Goal: Task Accomplishment & Management: Use online tool/utility

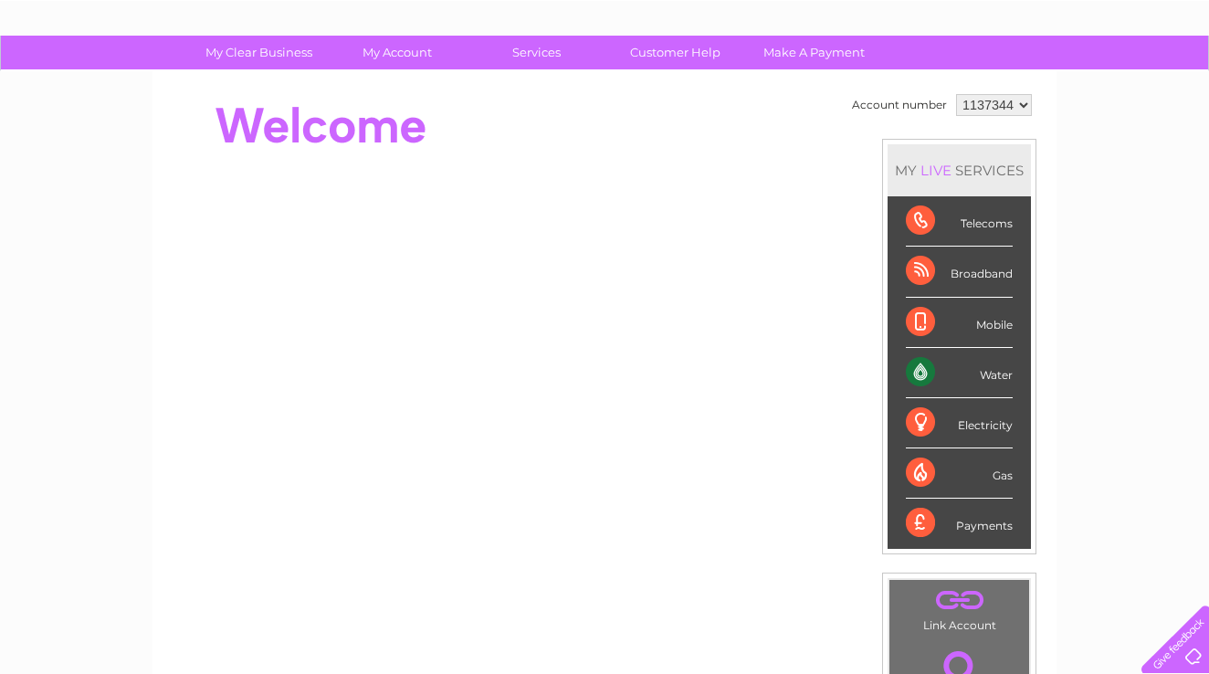
scroll to position [99, 0]
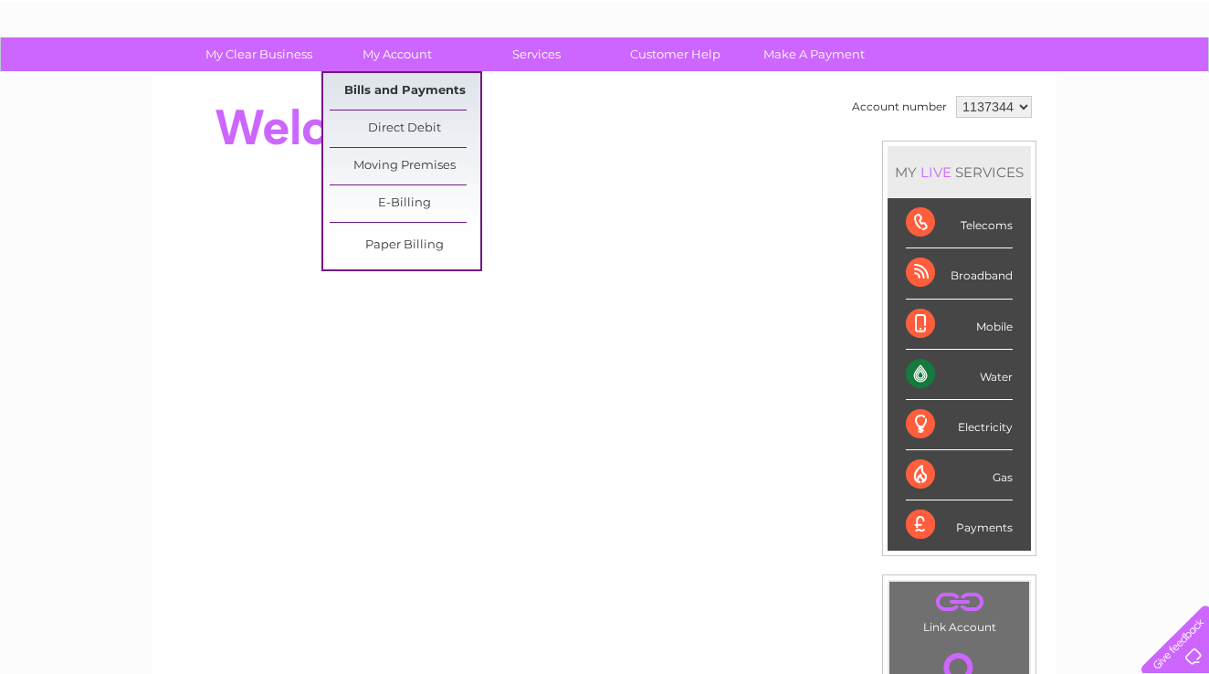
click at [402, 90] on link "Bills and Payments" at bounding box center [405, 91] width 151 height 37
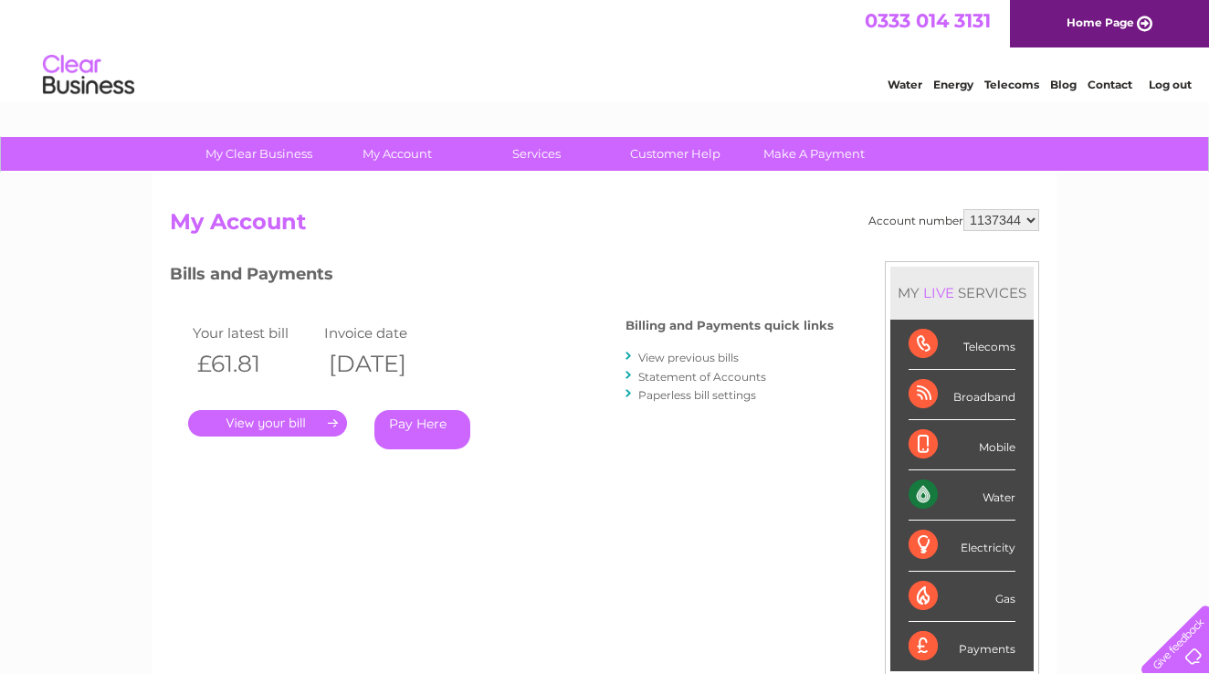
click at [277, 423] on link "." at bounding box center [267, 423] width 159 height 26
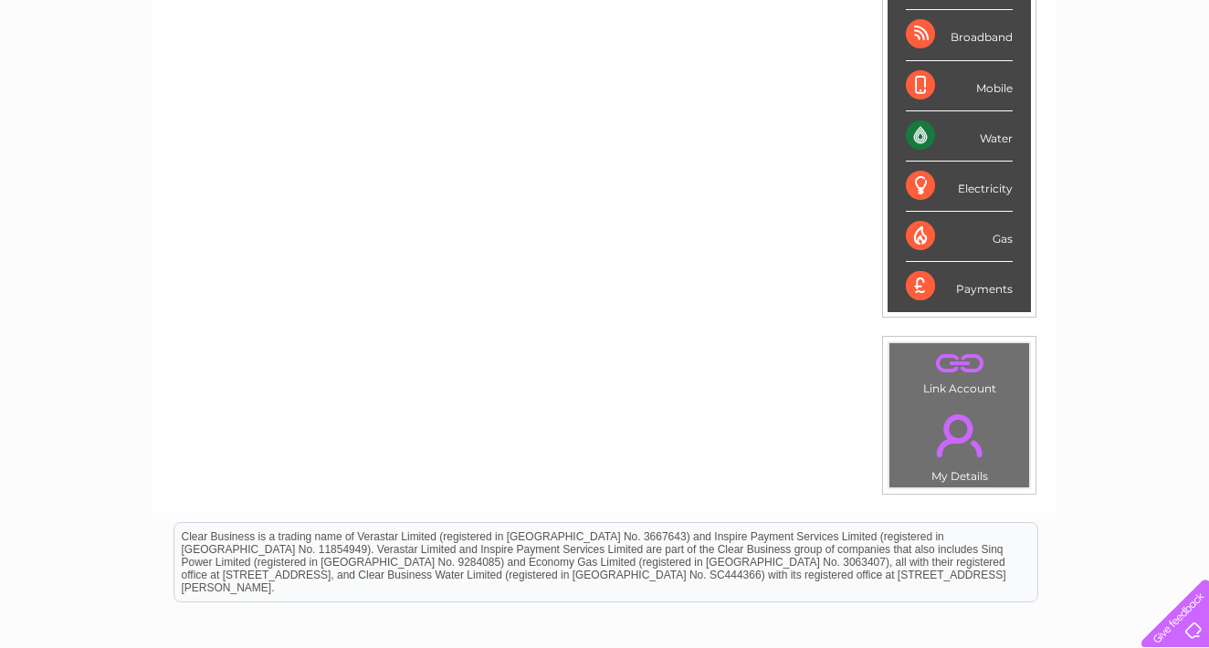
scroll to position [337, 0]
click at [947, 136] on div "Water" at bounding box center [958, 137] width 107 height 50
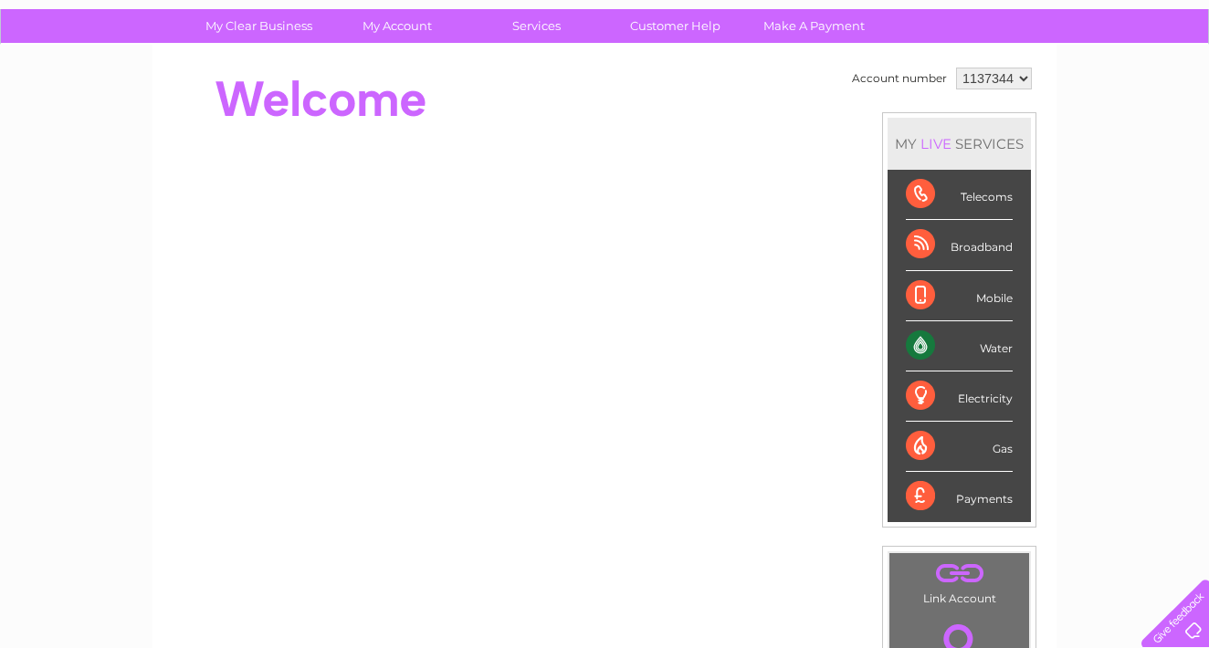
scroll to position [131, 0]
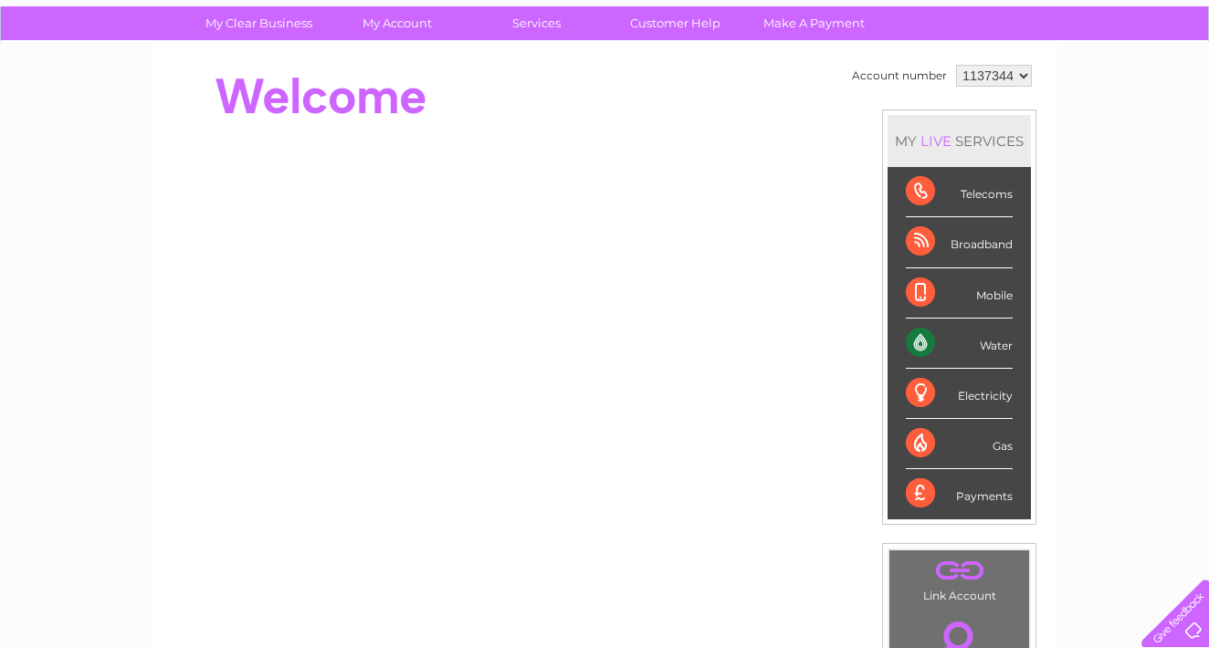
click at [925, 350] on div "Water" at bounding box center [958, 344] width 107 height 50
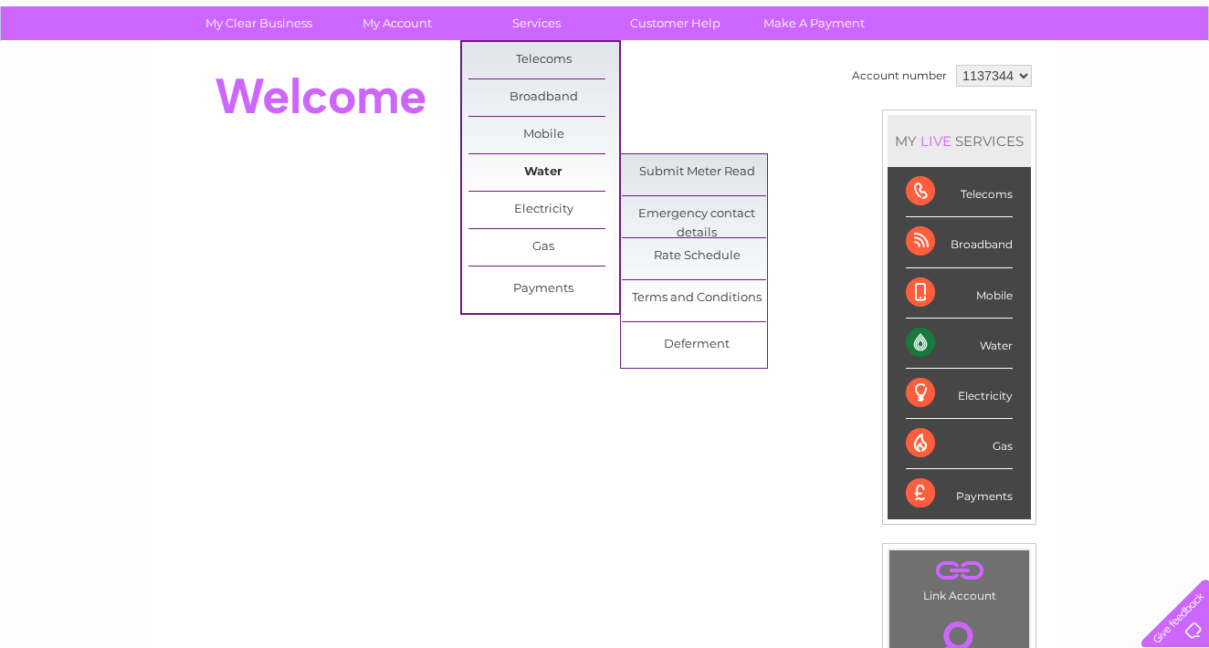
click at [544, 173] on link "Water" at bounding box center [543, 172] width 151 height 37
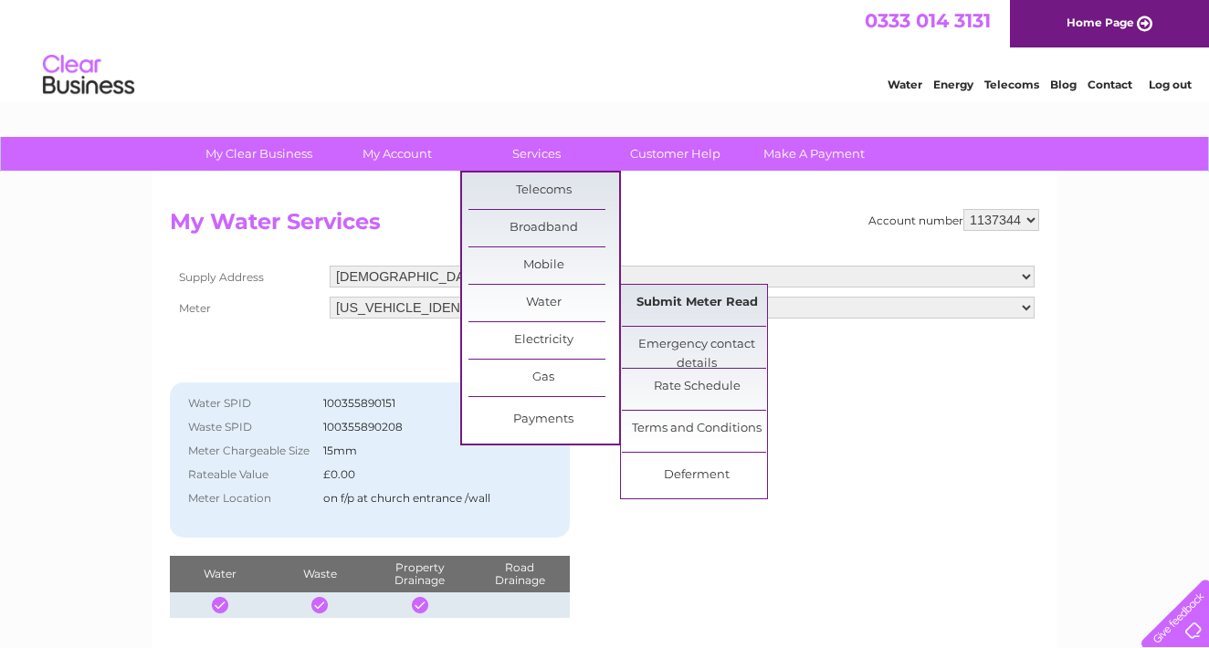
click at [702, 298] on link "Submit Meter Read" at bounding box center [697, 303] width 151 height 37
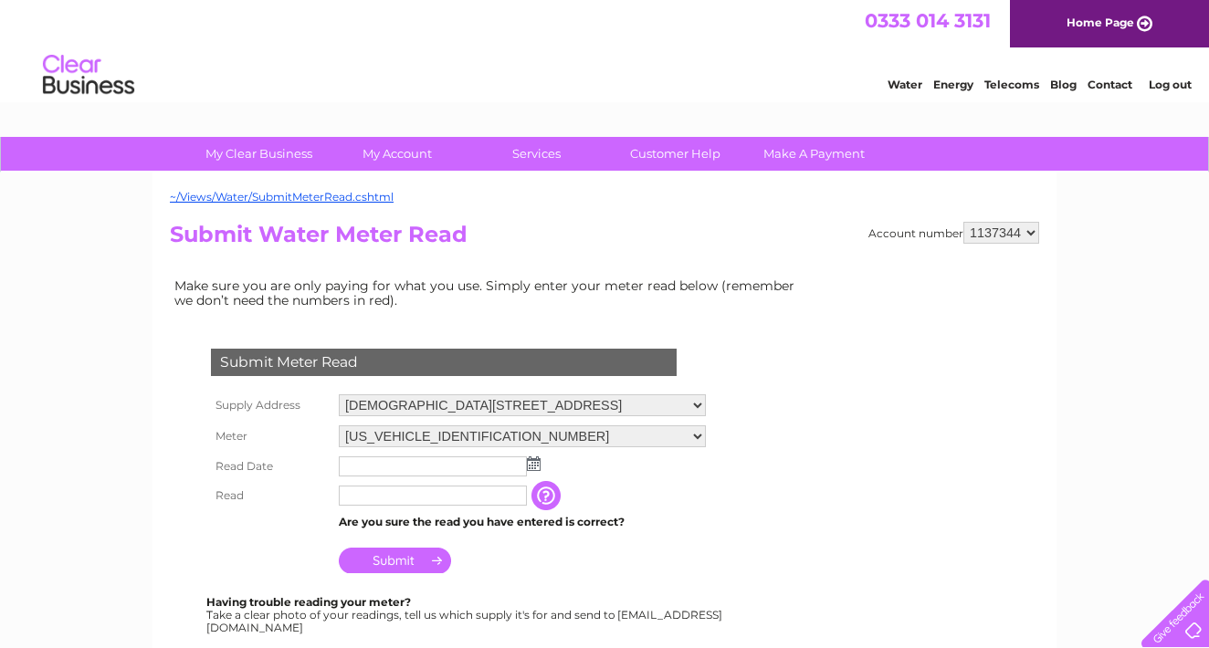
click at [529, 461] on img at bounding box center [534, 463] width 14 height 15
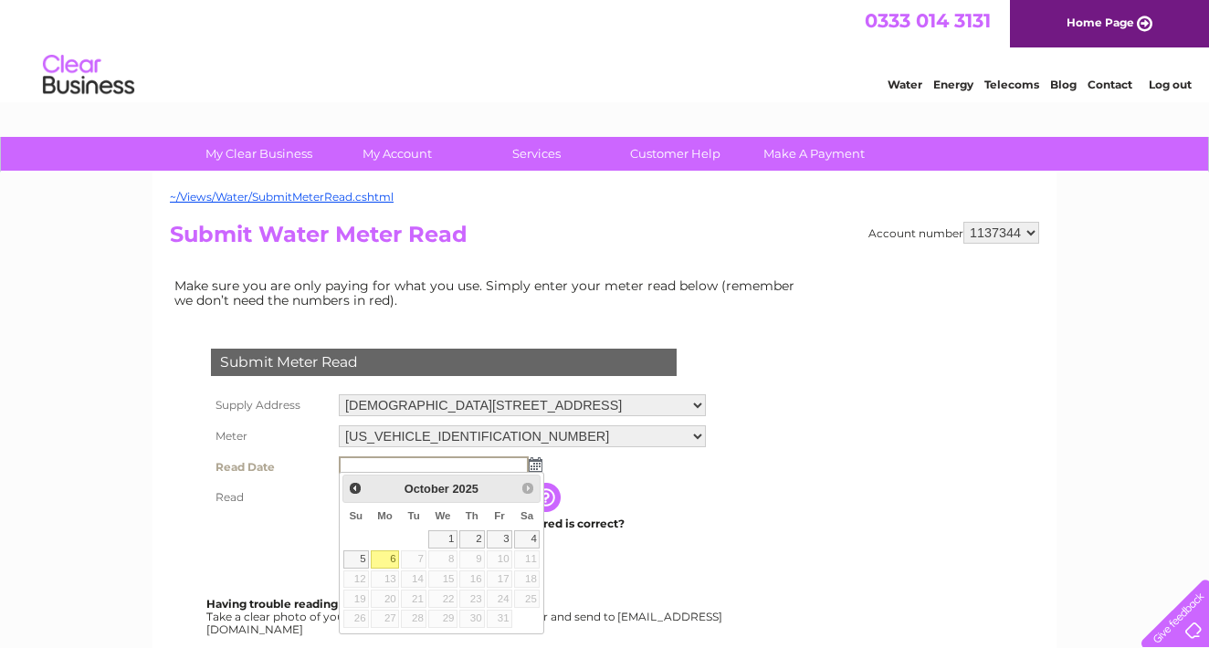
click at [389, 558] on link "6" at bounding box center [385, 559] width 28 height 18
type input "2025/10/06"
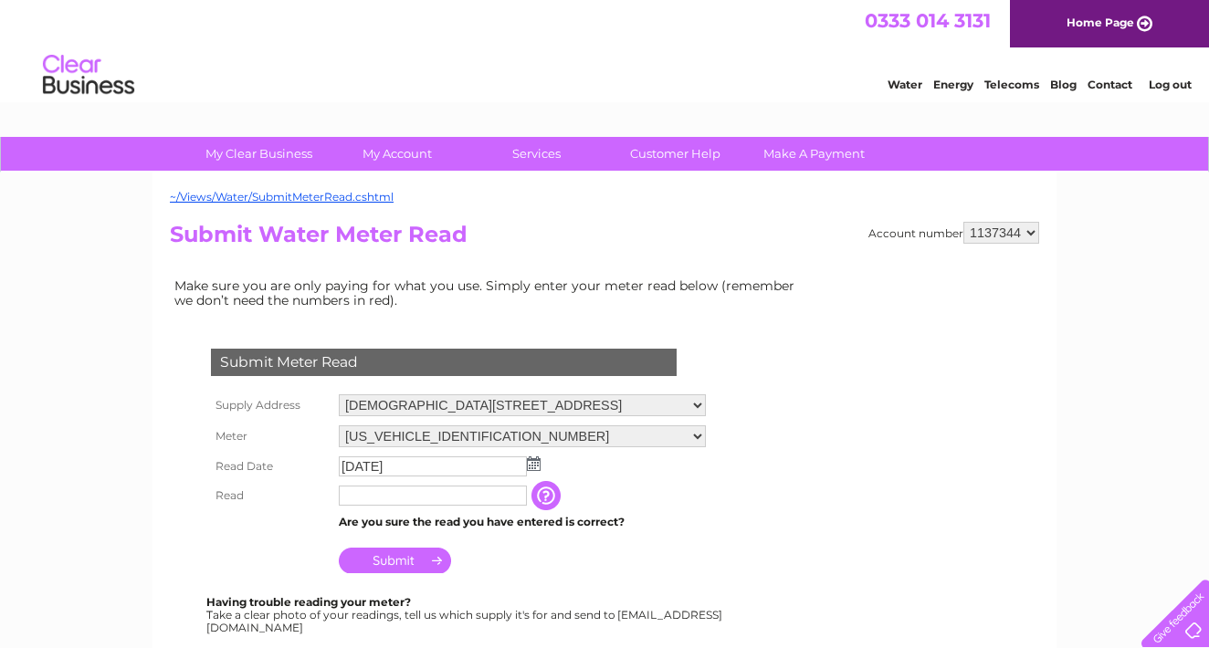
click at [394, 492] on input "text" at bounding box center [433, 496] width 188 height 20
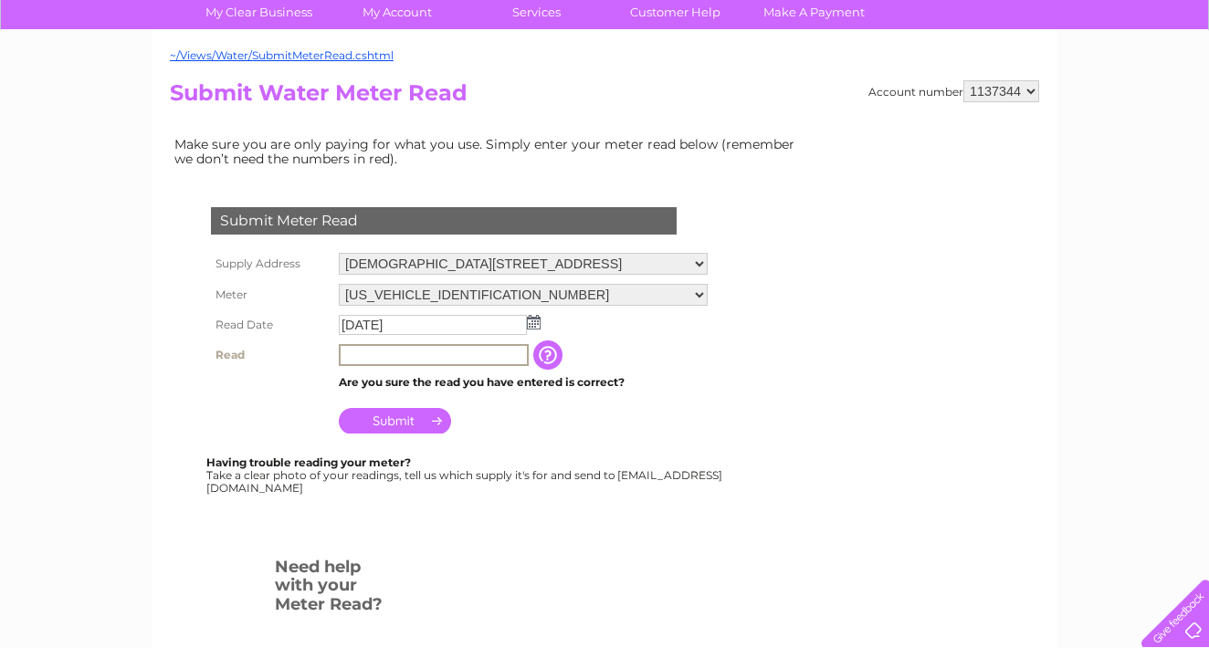
scroll to position [144, 0]
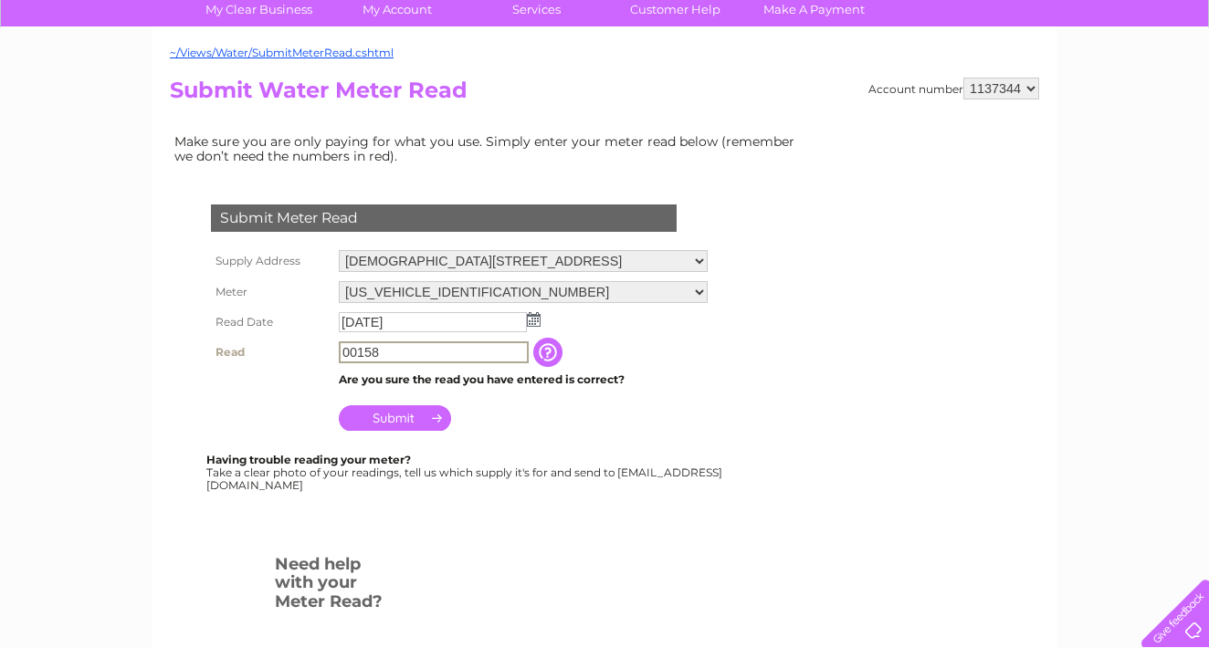
type input "00158"
click at [393, 414] on input "Submit" at bounding box center [395, 416] width 112 height 26
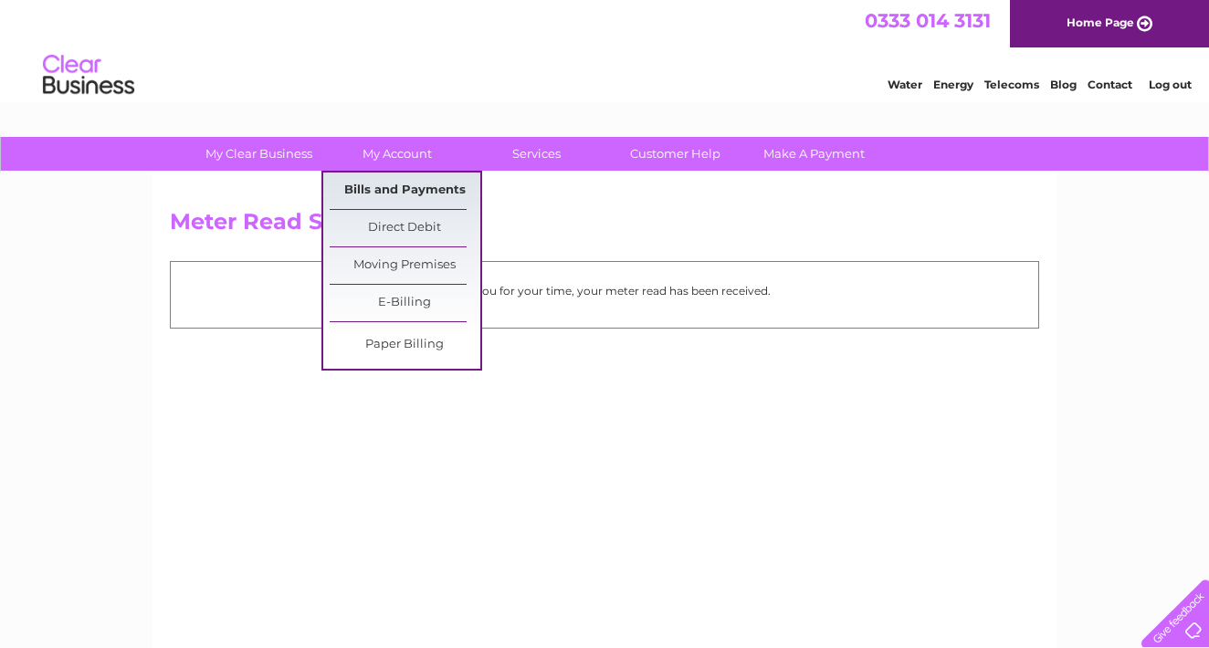
click at [389, 187] on link "Bills and Payments" at bounding box center [405, 191] width 151 height 37
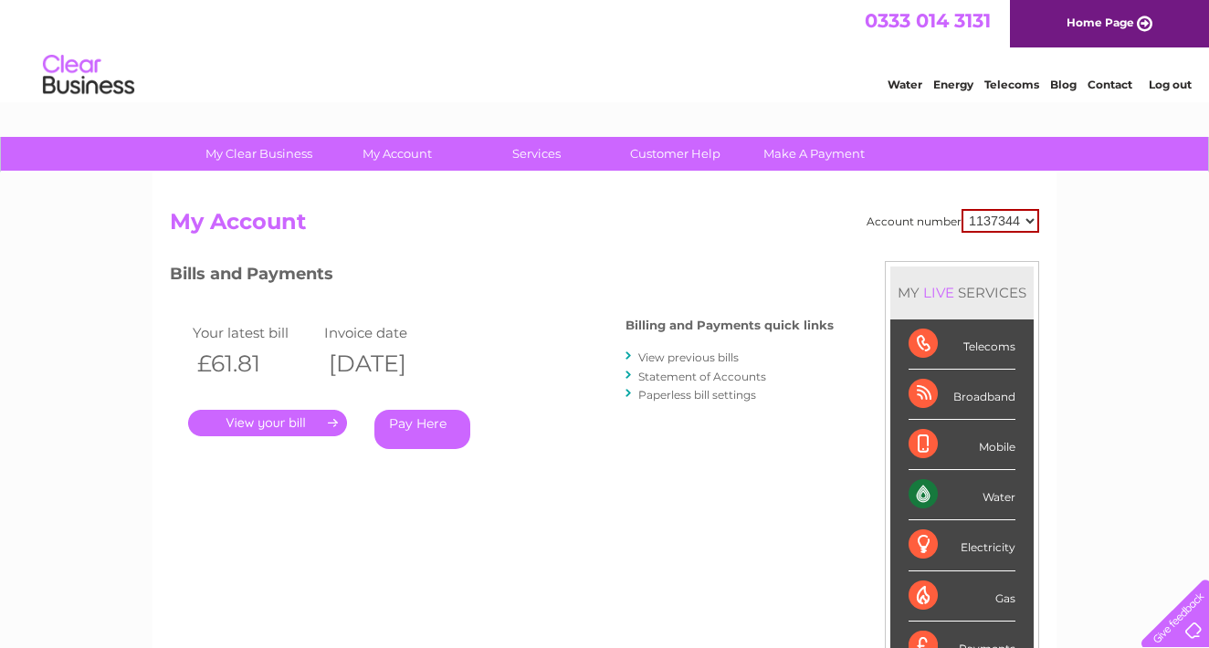
click at [690, 355] on link "View previous bills" at bounding box center [688, 358] width 100 height 14
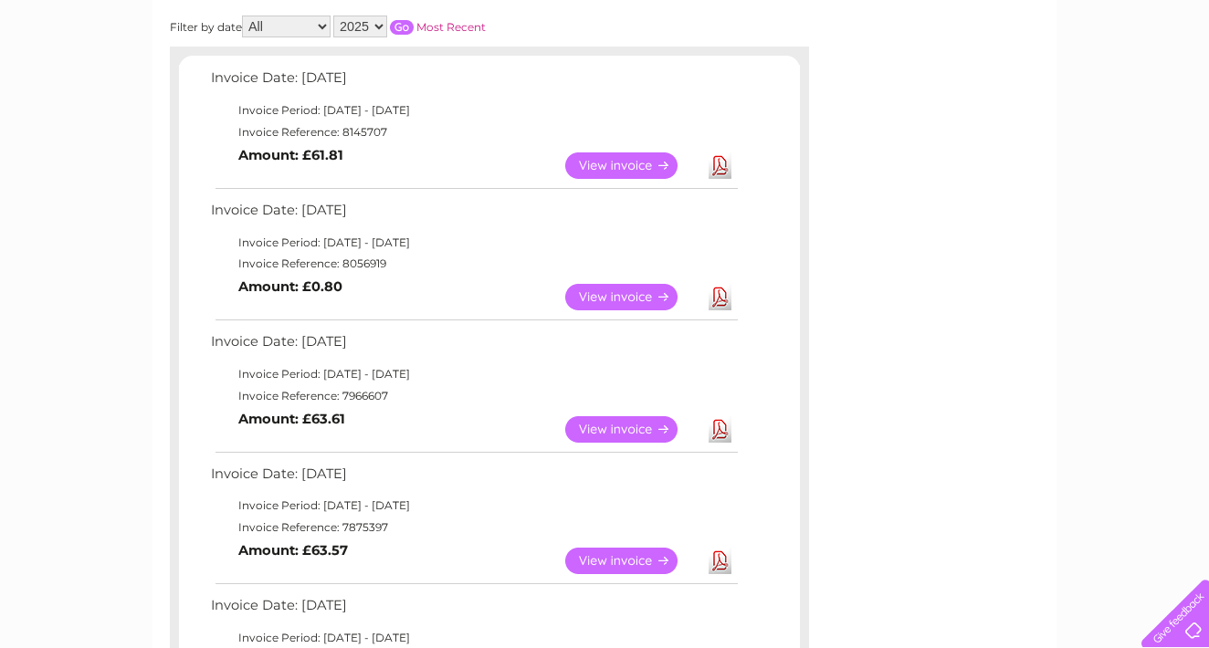
scroll to position [271, 0]
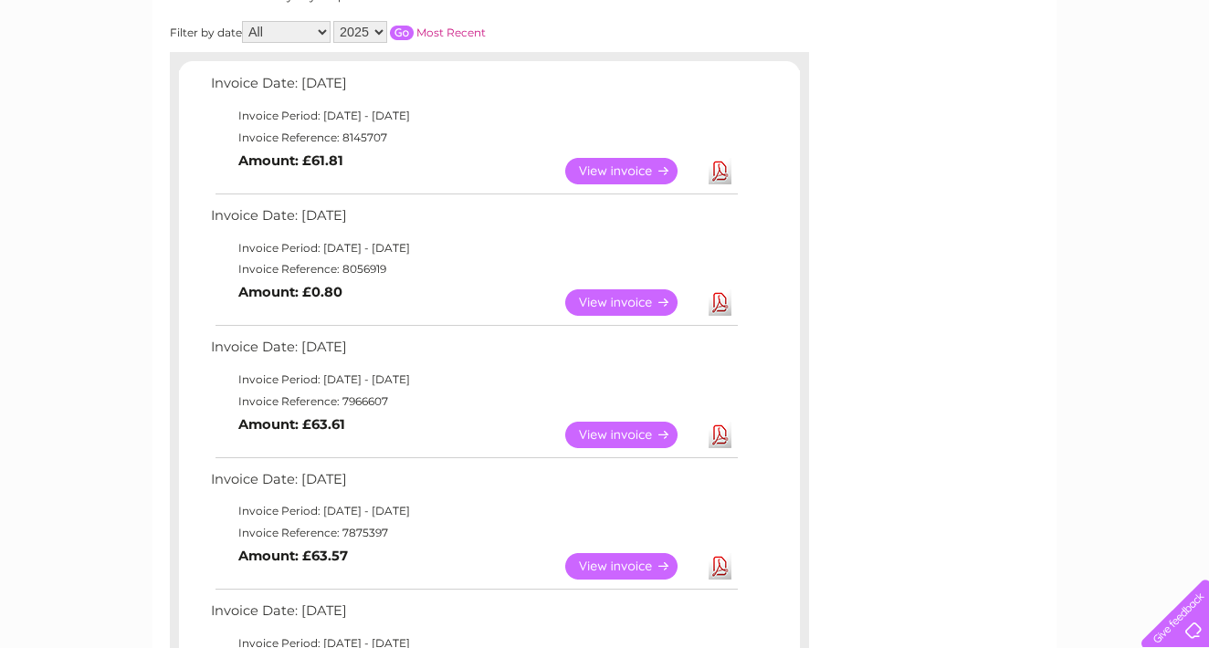
click at [634, 423] on link "View" at bounding box center [632, 435] width 134 height 26
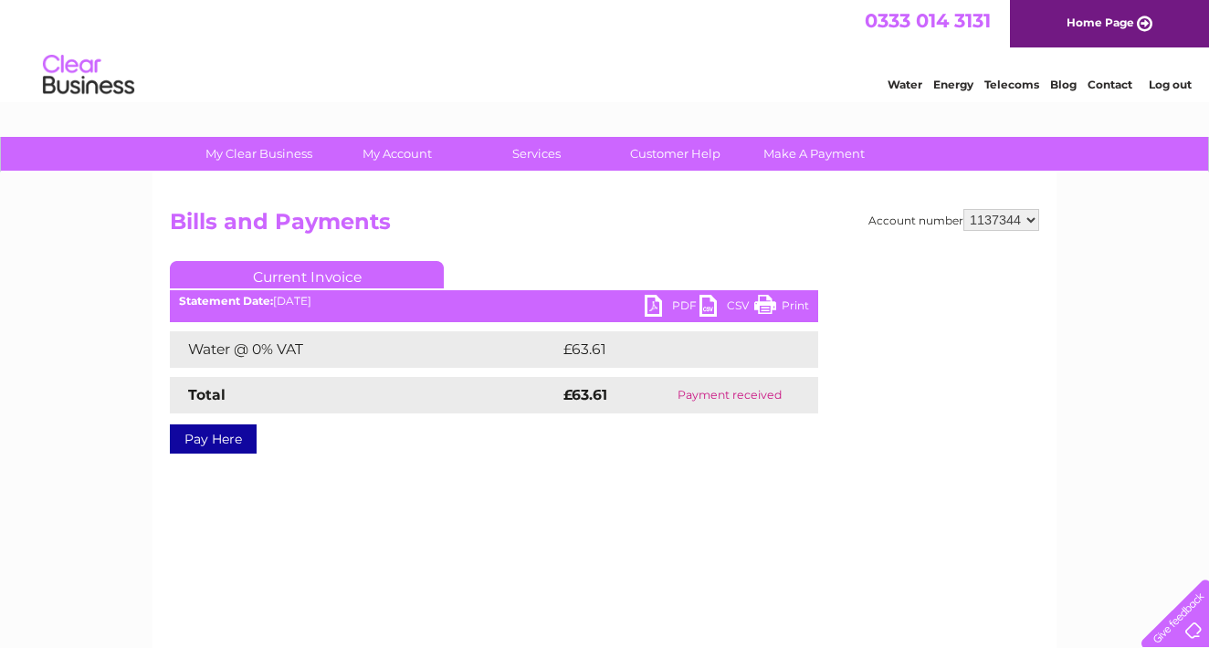
click at [659, 301] on link "PDF" at bounding box center [671, 308] width 55 height 26
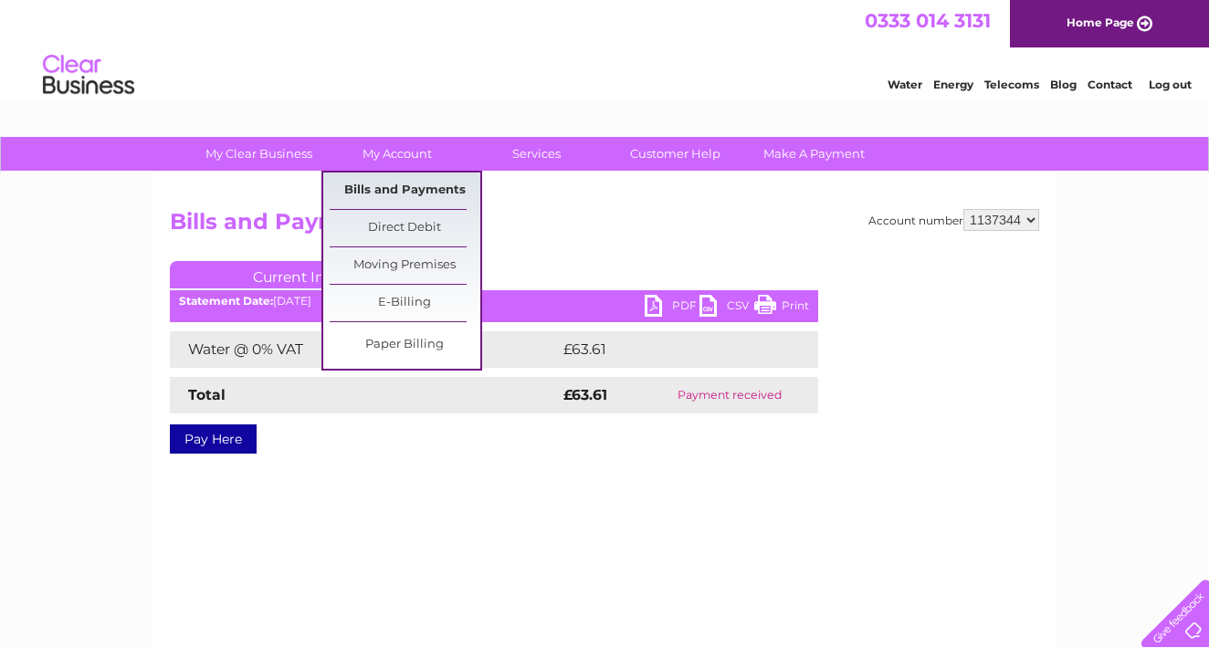
click at [410, 183] on link "Bills and Payments" at bounding box center [405, 191] width 151 height 37
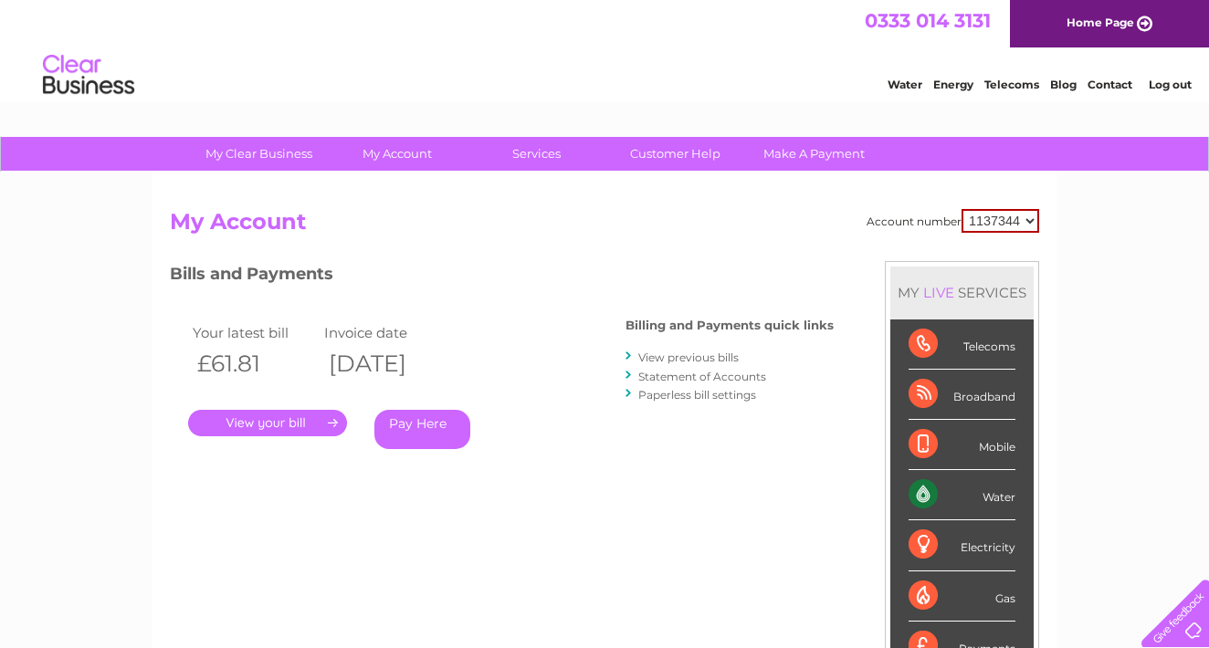
click at [686, 357] on link "View previous bills" at bounding box center [688, 358] width 100 height 14
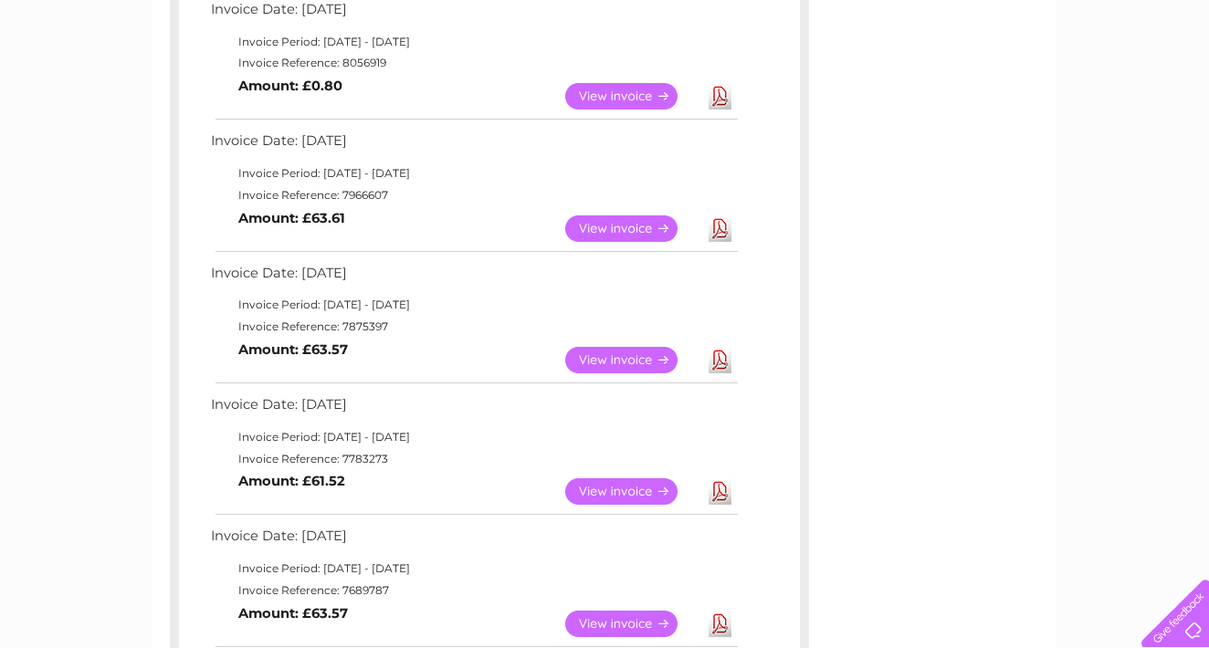
scroll to position [482, 0]
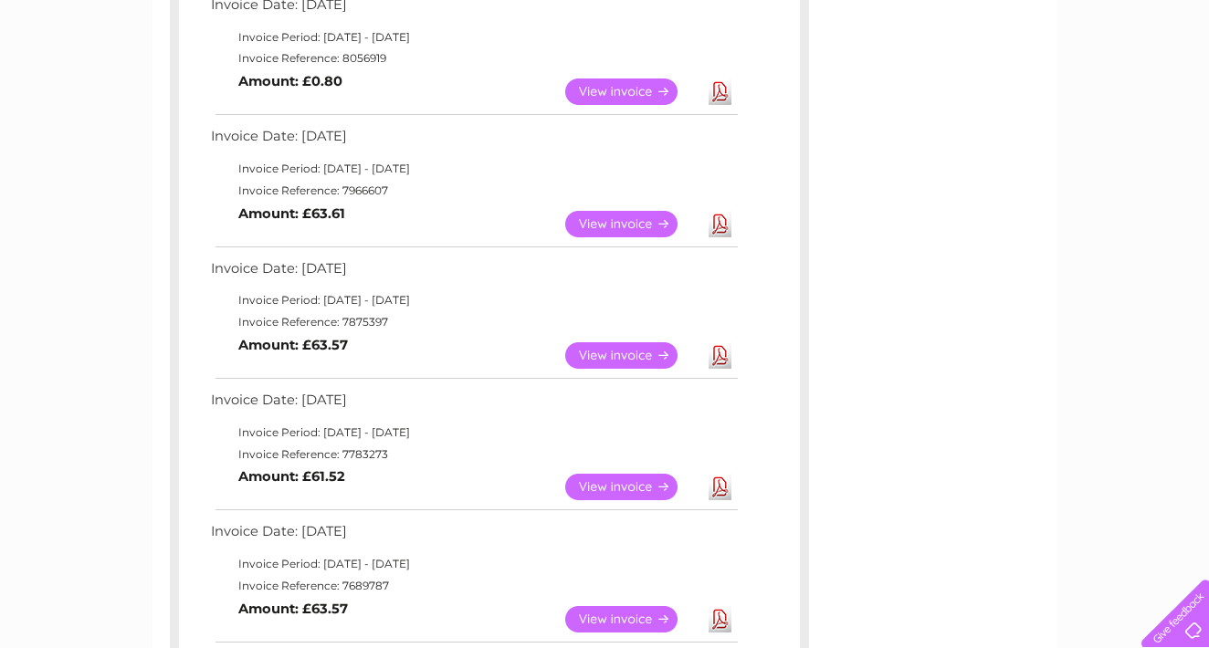
click at [638, 342] on link "View" at bounding box center [632, 355] width 134 height 26
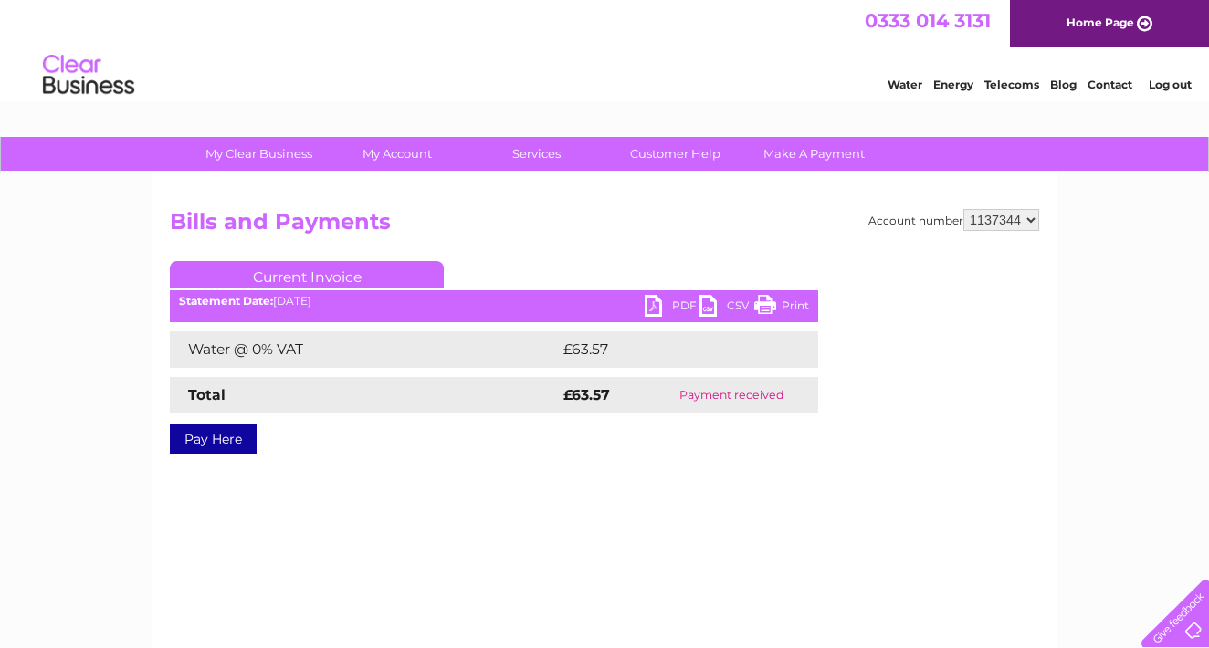
click at [665, 308] on link "PDF" at bounding box center [671, 308] width 55 height 26
click at [682, 304] on link "PDF" at bounding box center [671, 308] width 55 height 26
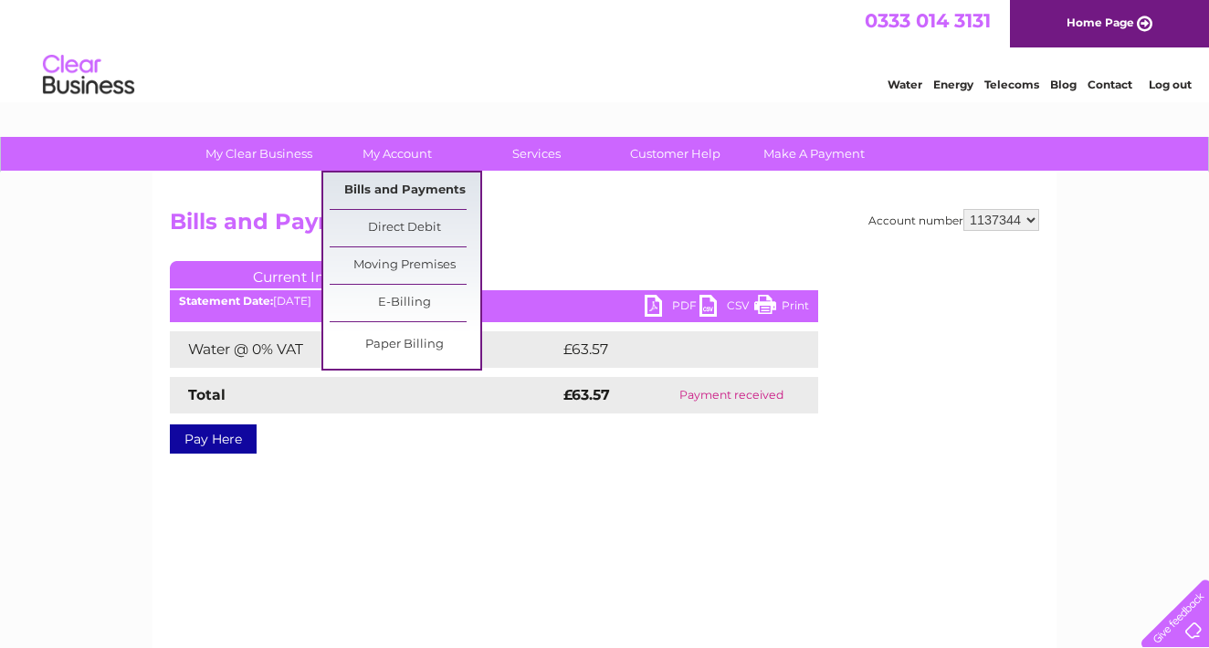
click at [393, 188] on link "Bills and Payments" at bounding box center [405, 191] width 151 height 37
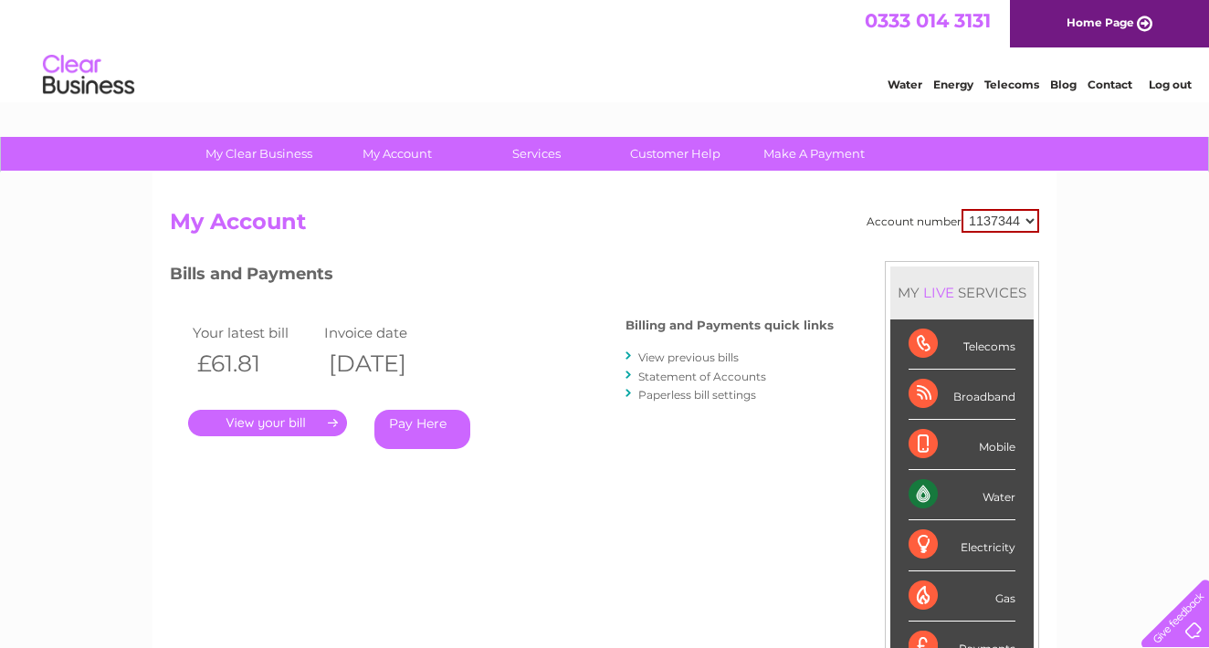
click at [282, 424] on link "." at bounding box center [267, 423] width 159 height 26
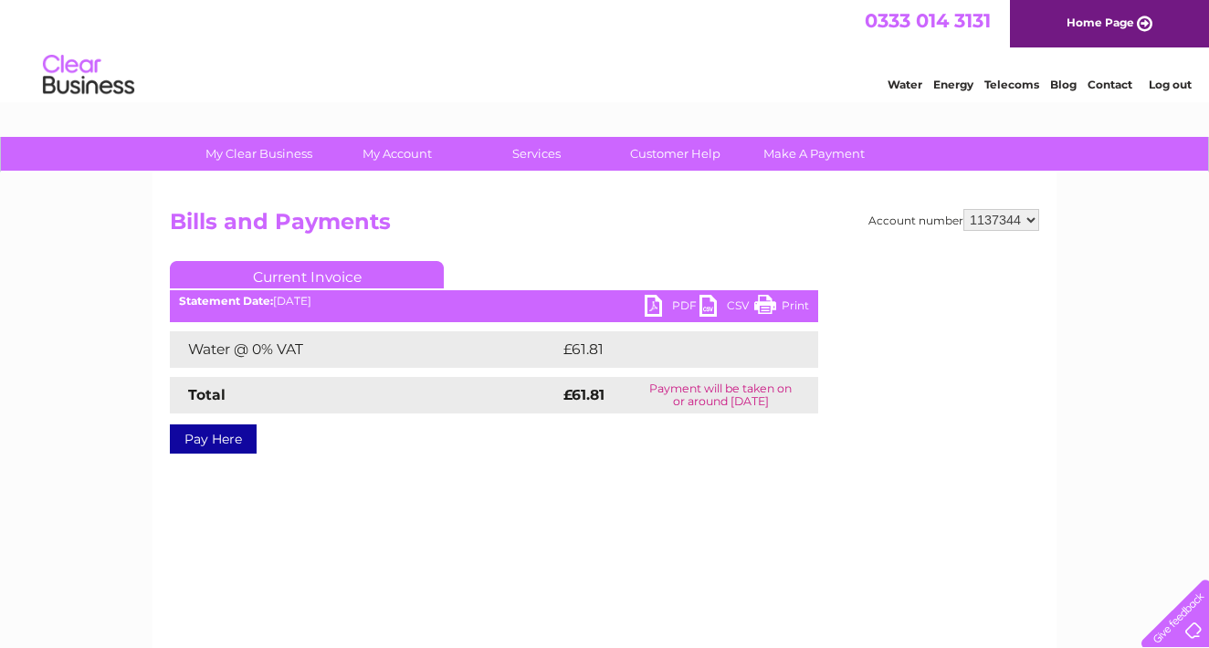
click at [677, 303] on link "PDF" at bounding box center [671, 308] width 55 height 26
